Goal: Task Accomplishment & Management: Manage account settings

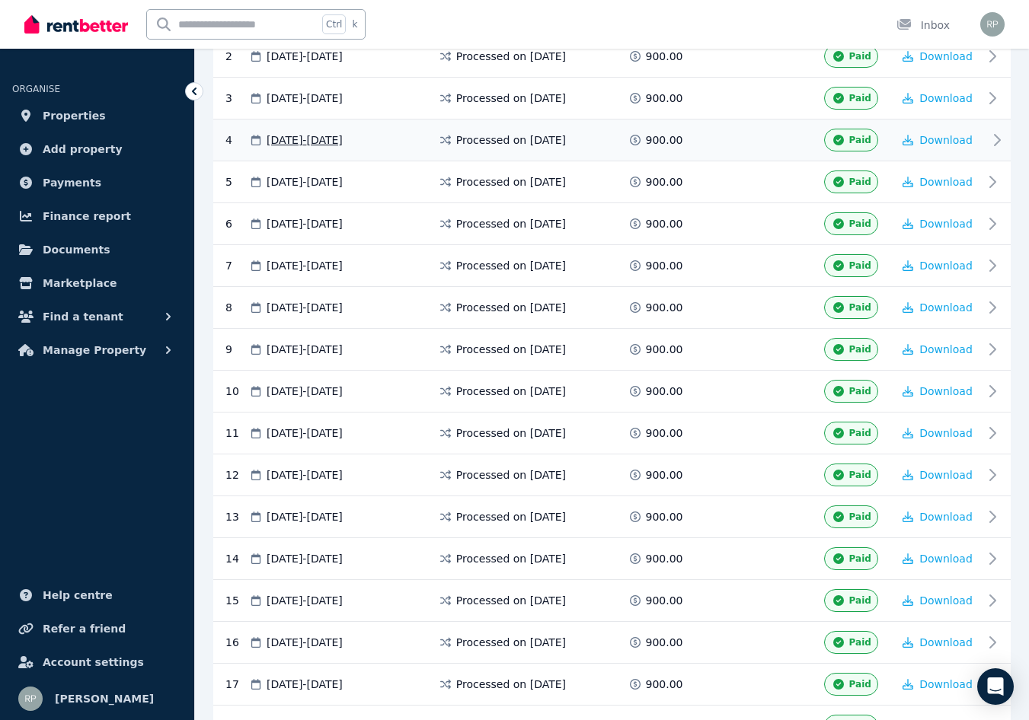
scroll to position [786, 0]
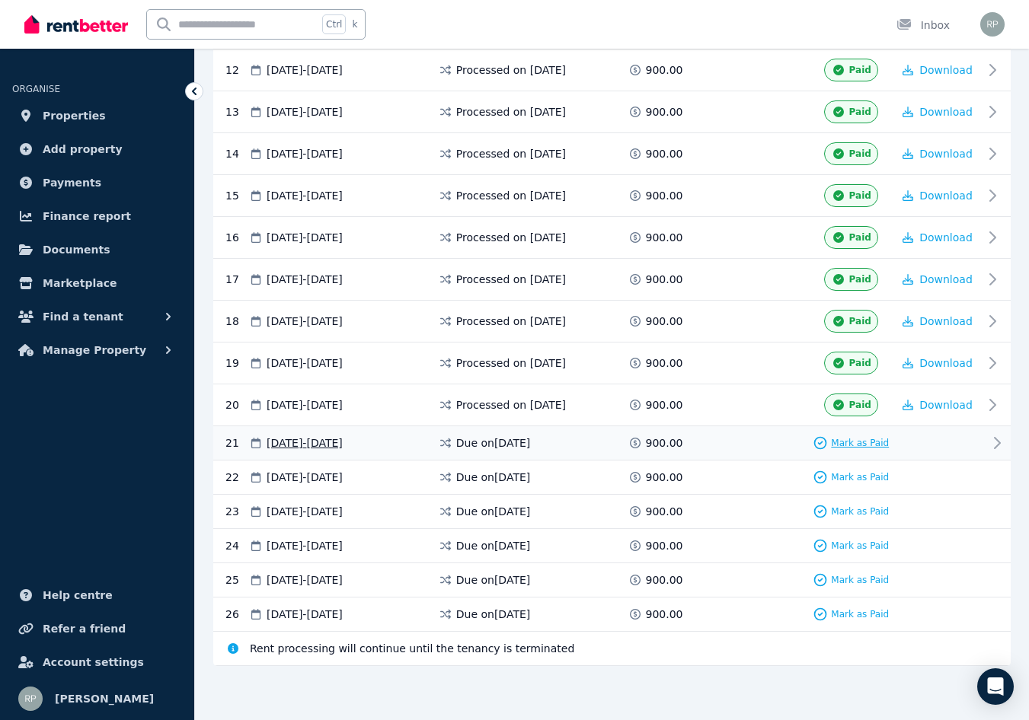
click at [846, 439] on span "Mark as Paid" at bounding box center [860, 443] width 58 height 12
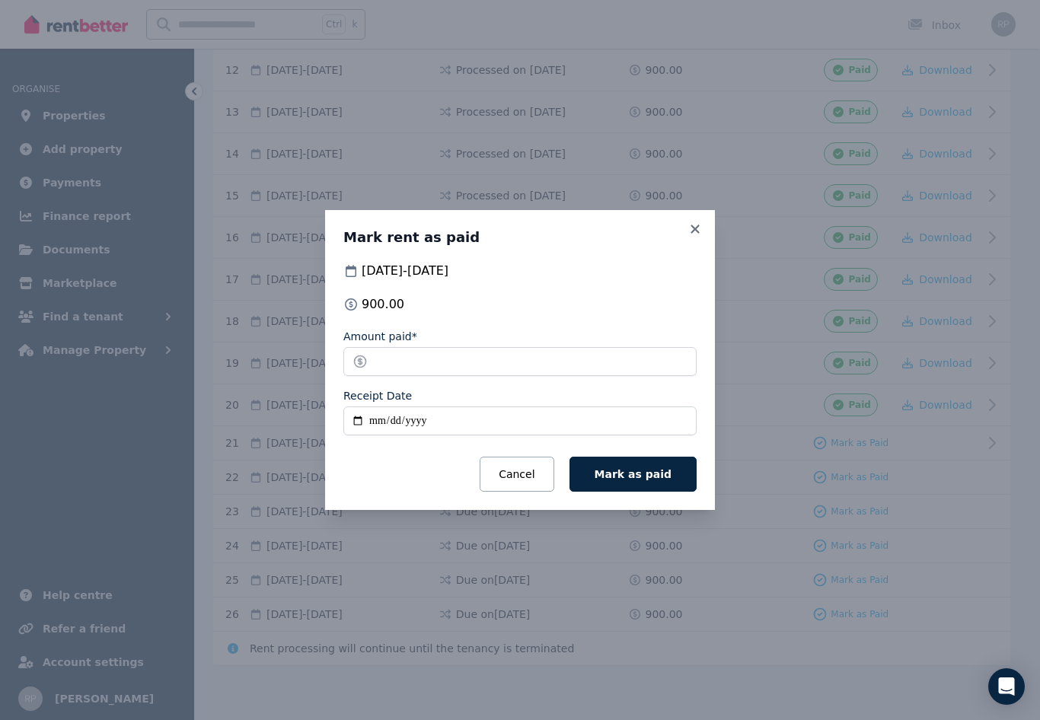
click at [370, 423] on input "Receipt Date" at bounding box center [519, 421] width 353 height 29
type input "**********"
click at [624, 476] on span "Mark as paid" at bounding box center [633, 474] width 77 height 12
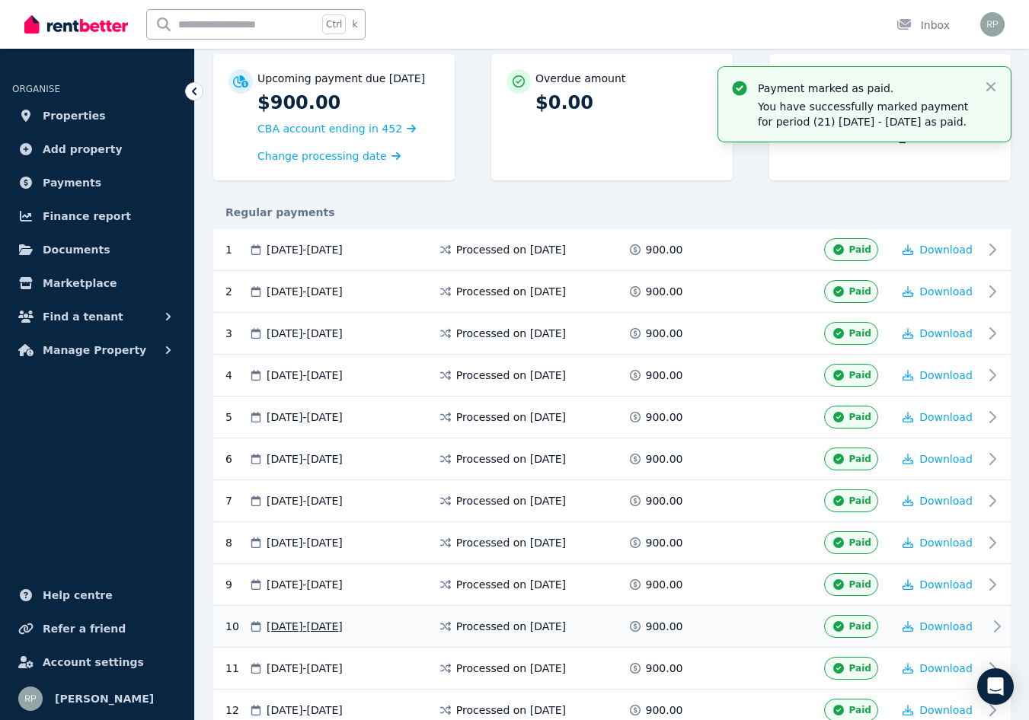
scroll to position [0, 0]
